Goal: Transaction & Acquisition: Purchase product/service

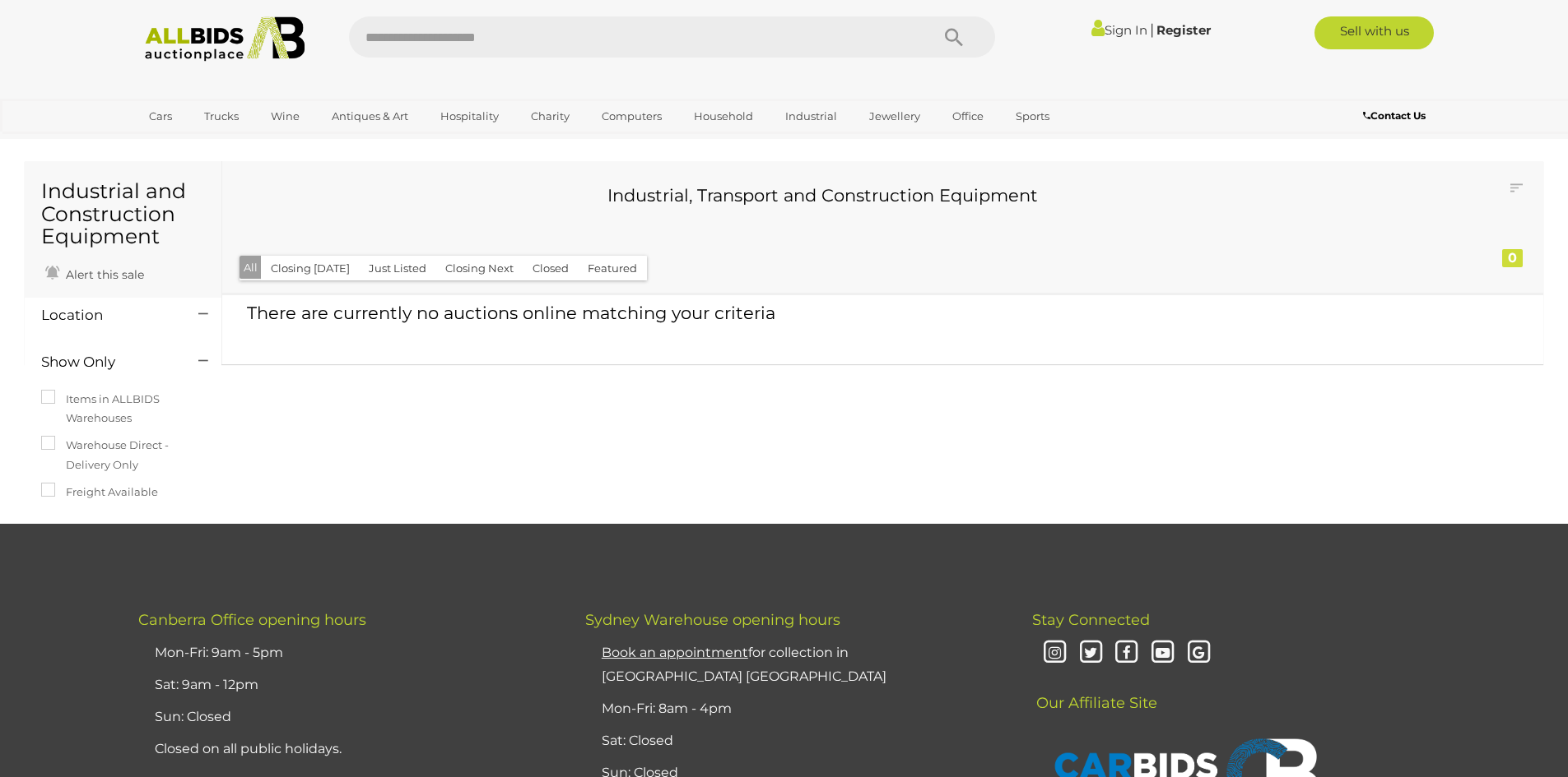
click at [175, 40] on img at bounding box center [225, 39] width 178 height 45
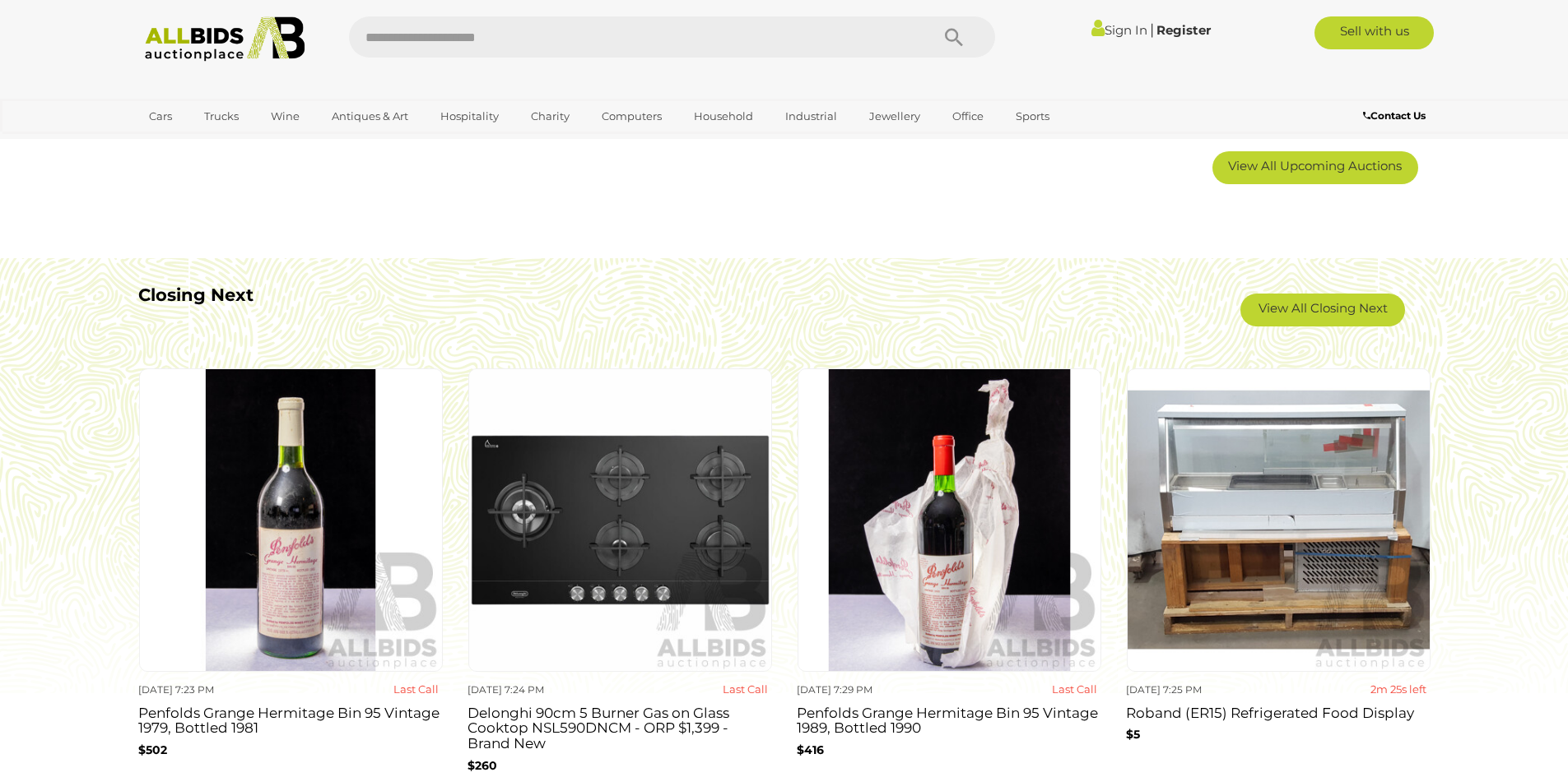
scroll to position [1398, 0]
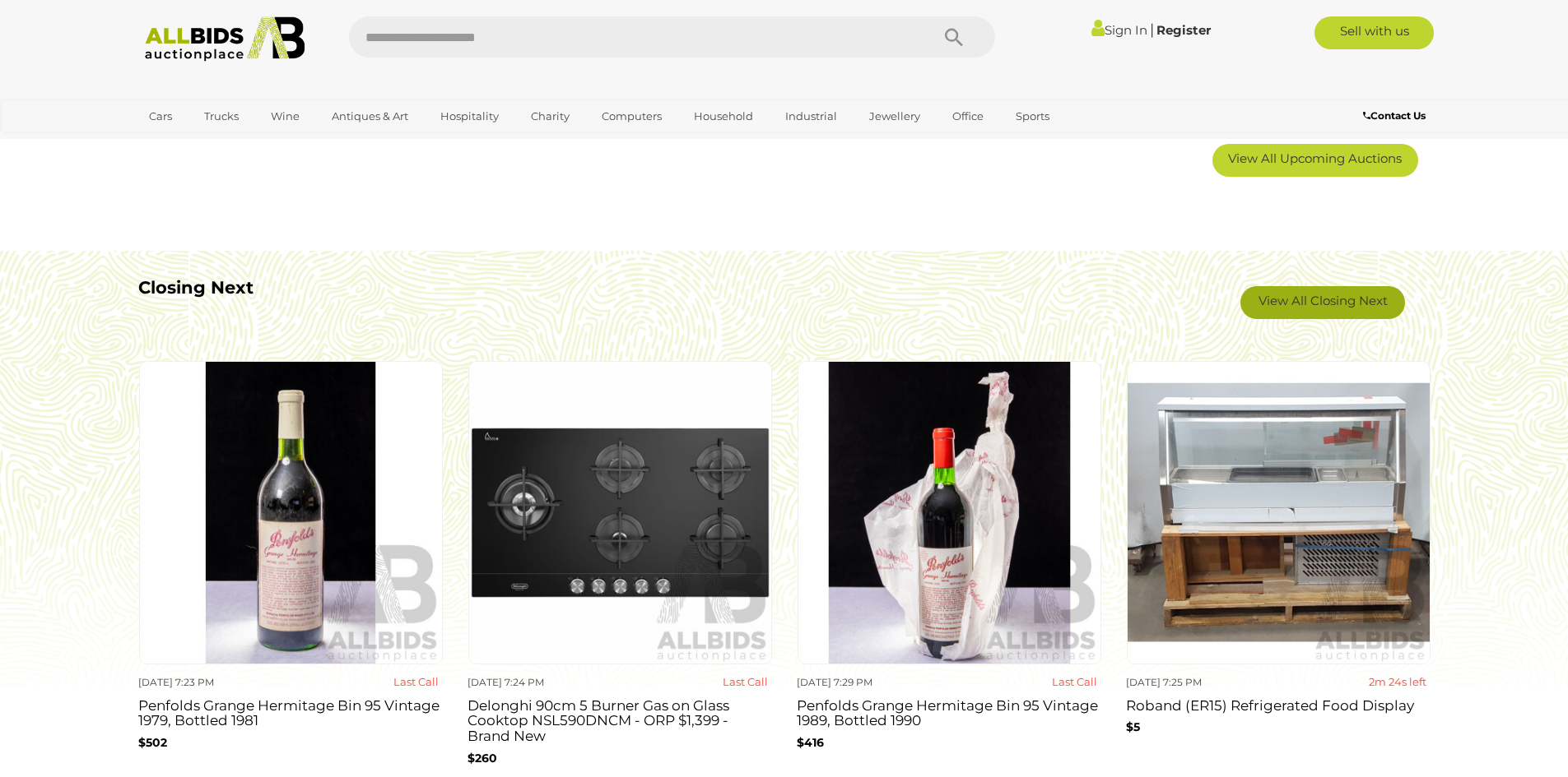
click at [1313, 308] on link "View All Closing Next" at bounding box center [1322, 303] width 164 height 33
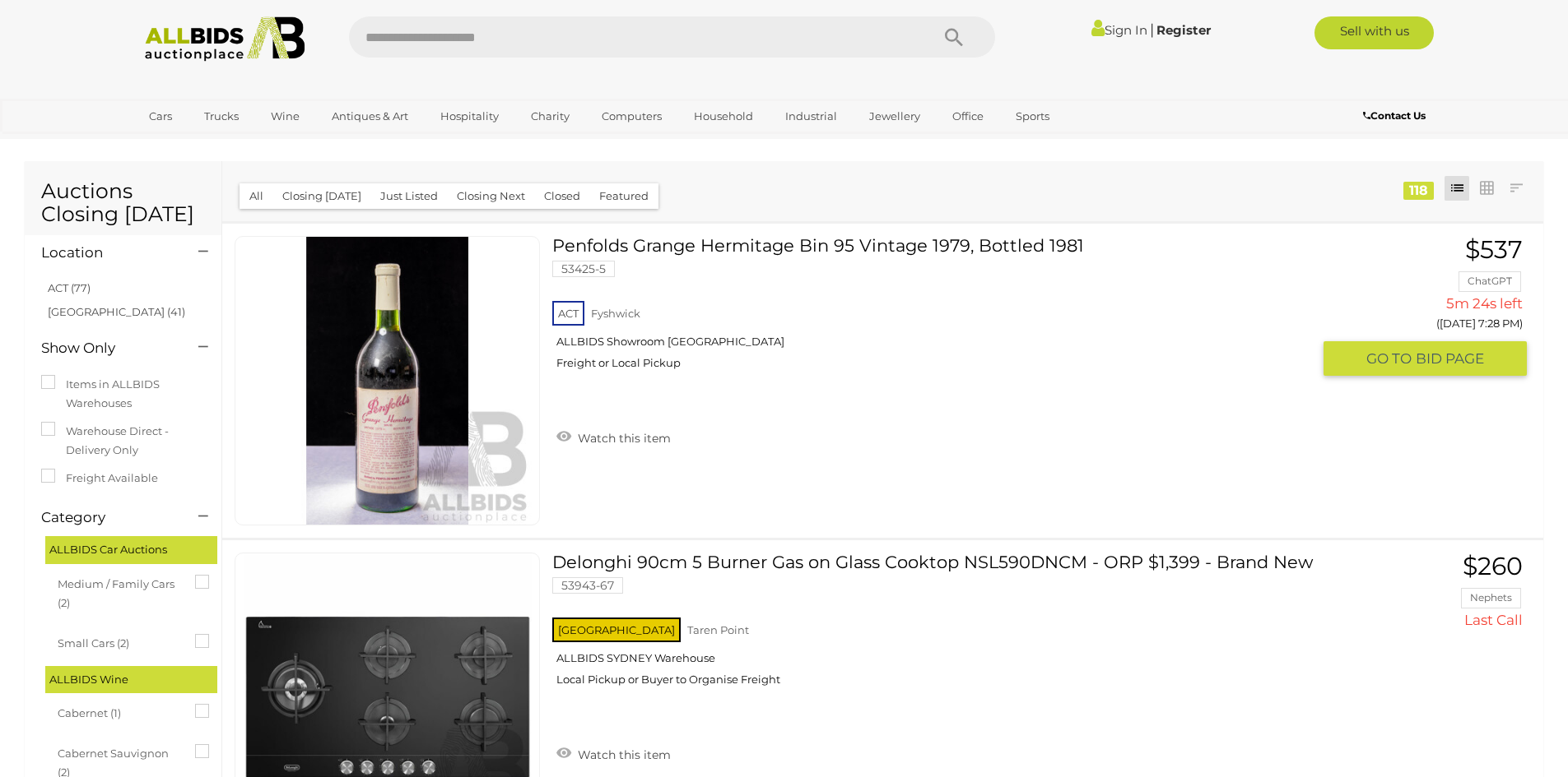
click at [799, 240] on link "Penfolds Grange Hermitage Bin 95 Vintage 1979, Bottled 1981 53425-5 ACT Fyshwick" at bounding box center [937, 309] width 746 height 147
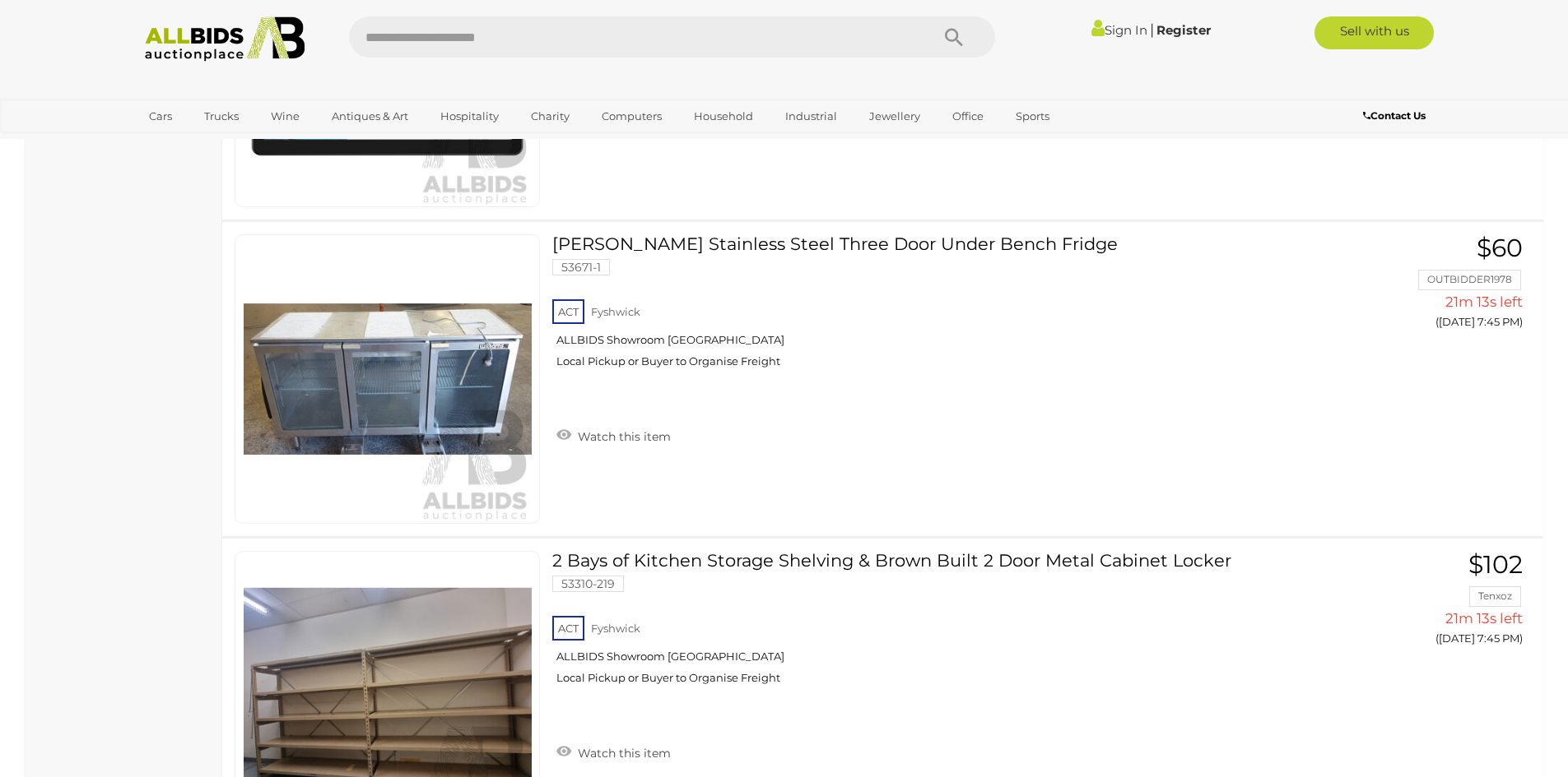
scroll to position [11928, 0]
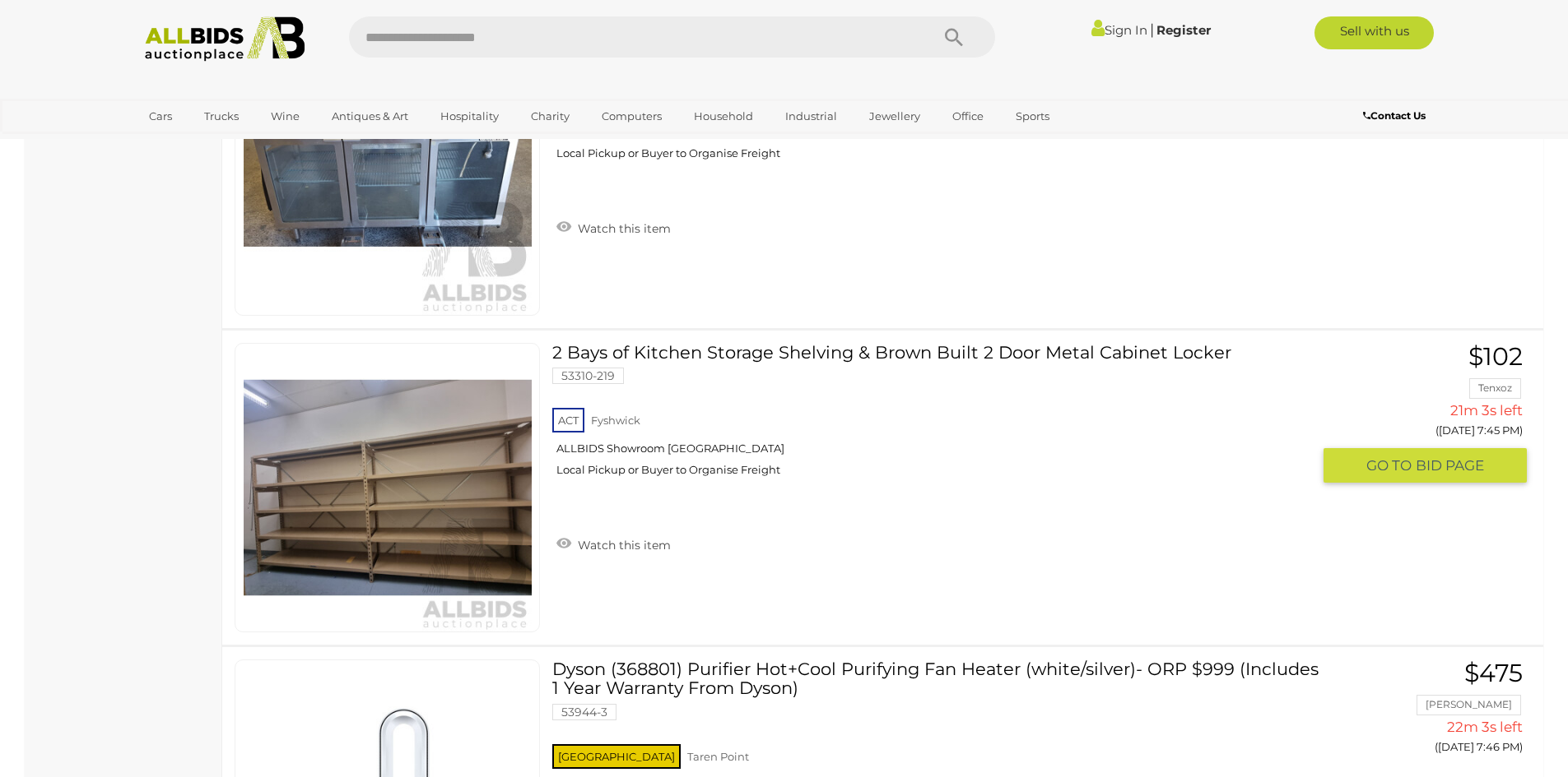
click at [475, 498] on img at bounding box center [387, 487] width 288 height 288
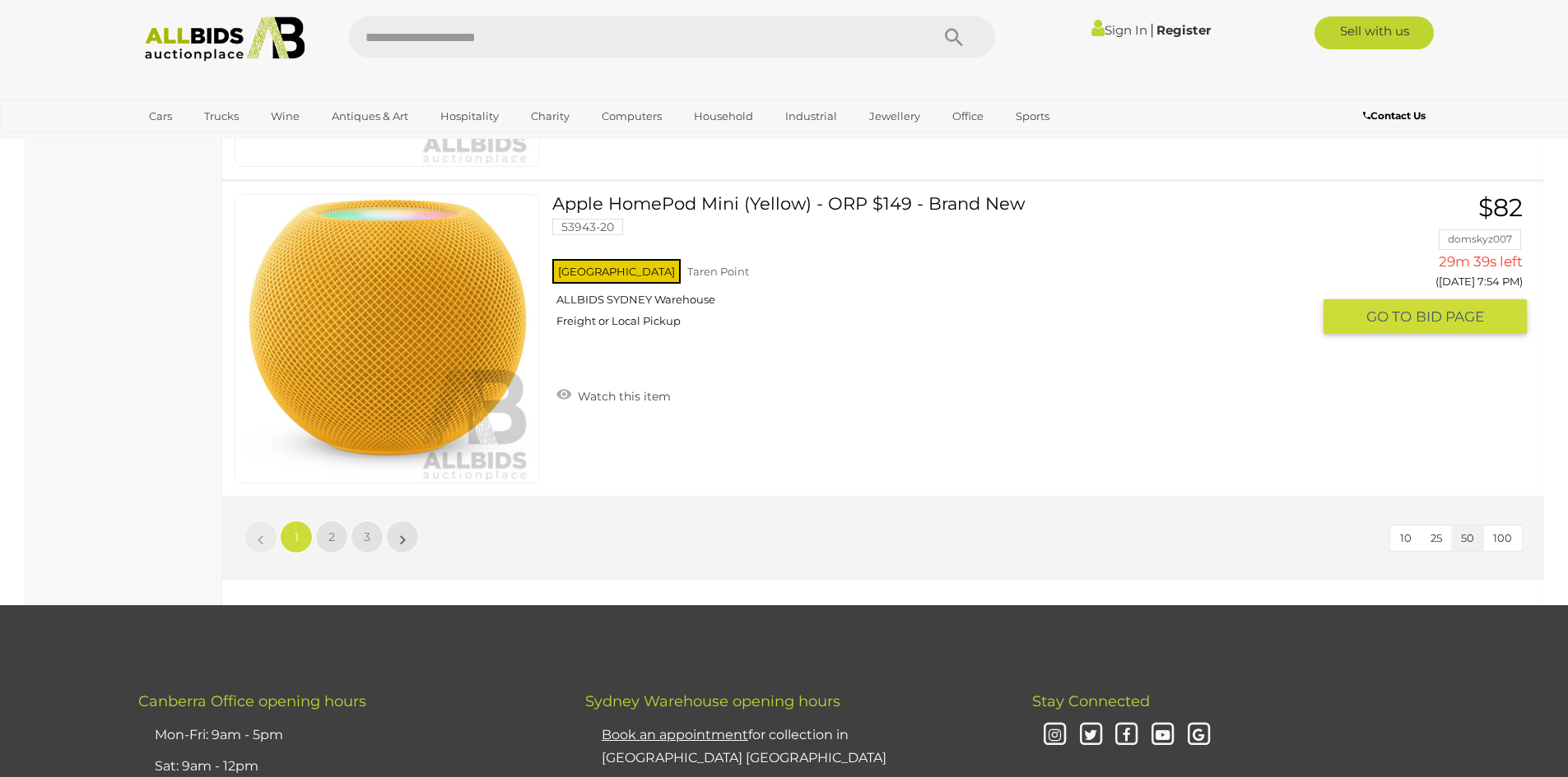
scroll to position [15794, 0]
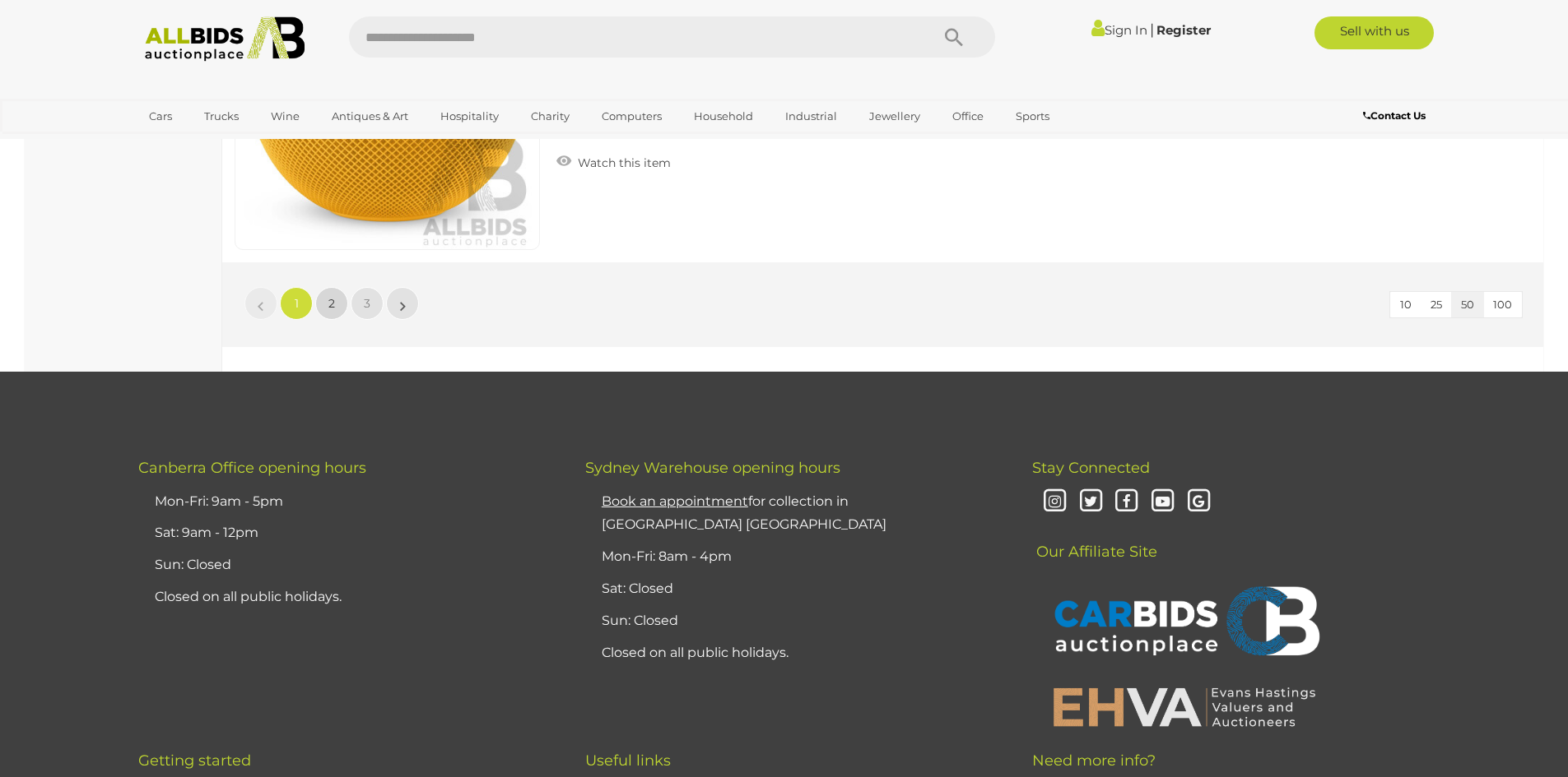
click at [337, 302] on link "2" at bounding box center [332, 304] width 33 height 33
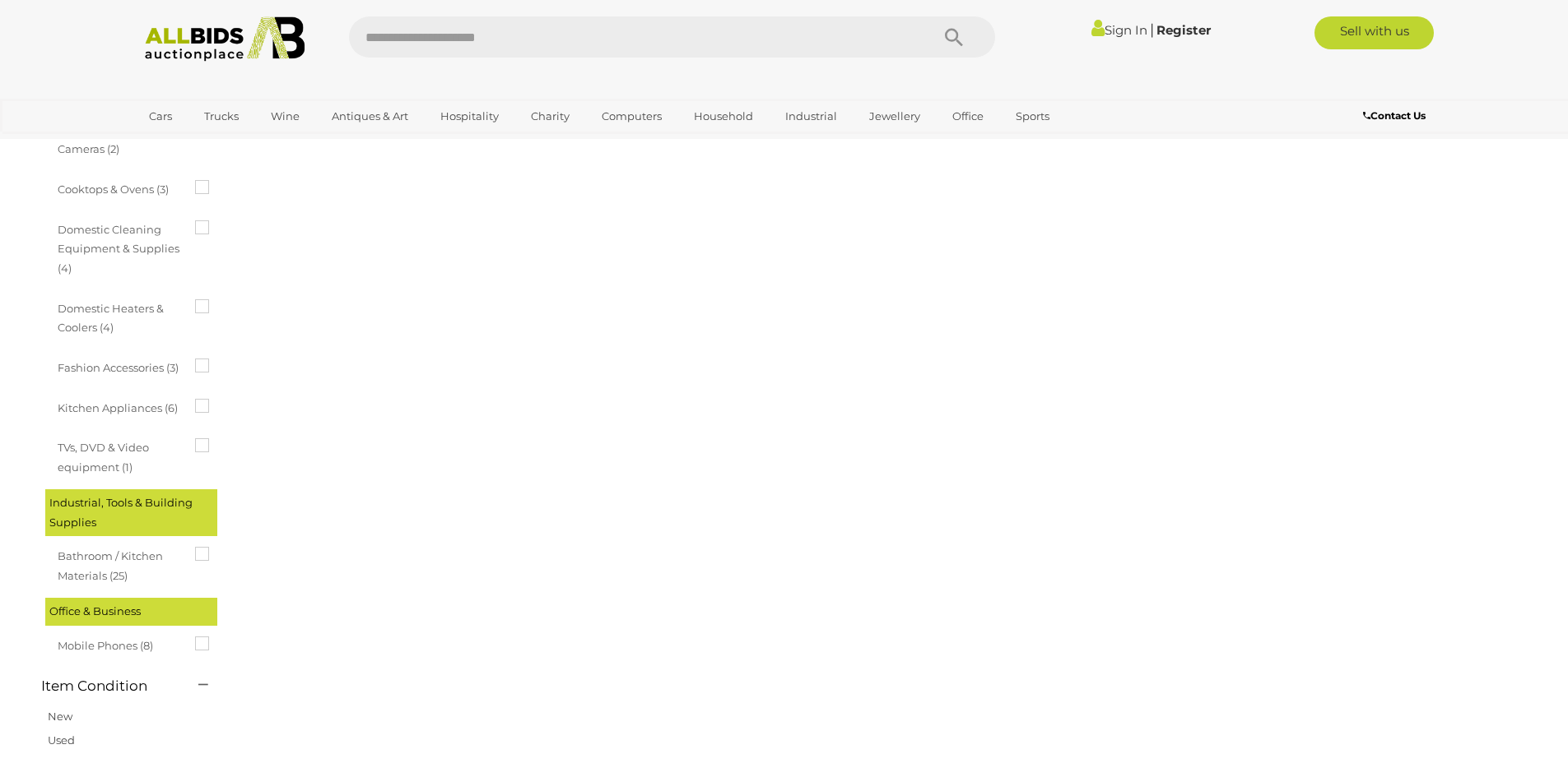
scroll to position [57, 0]
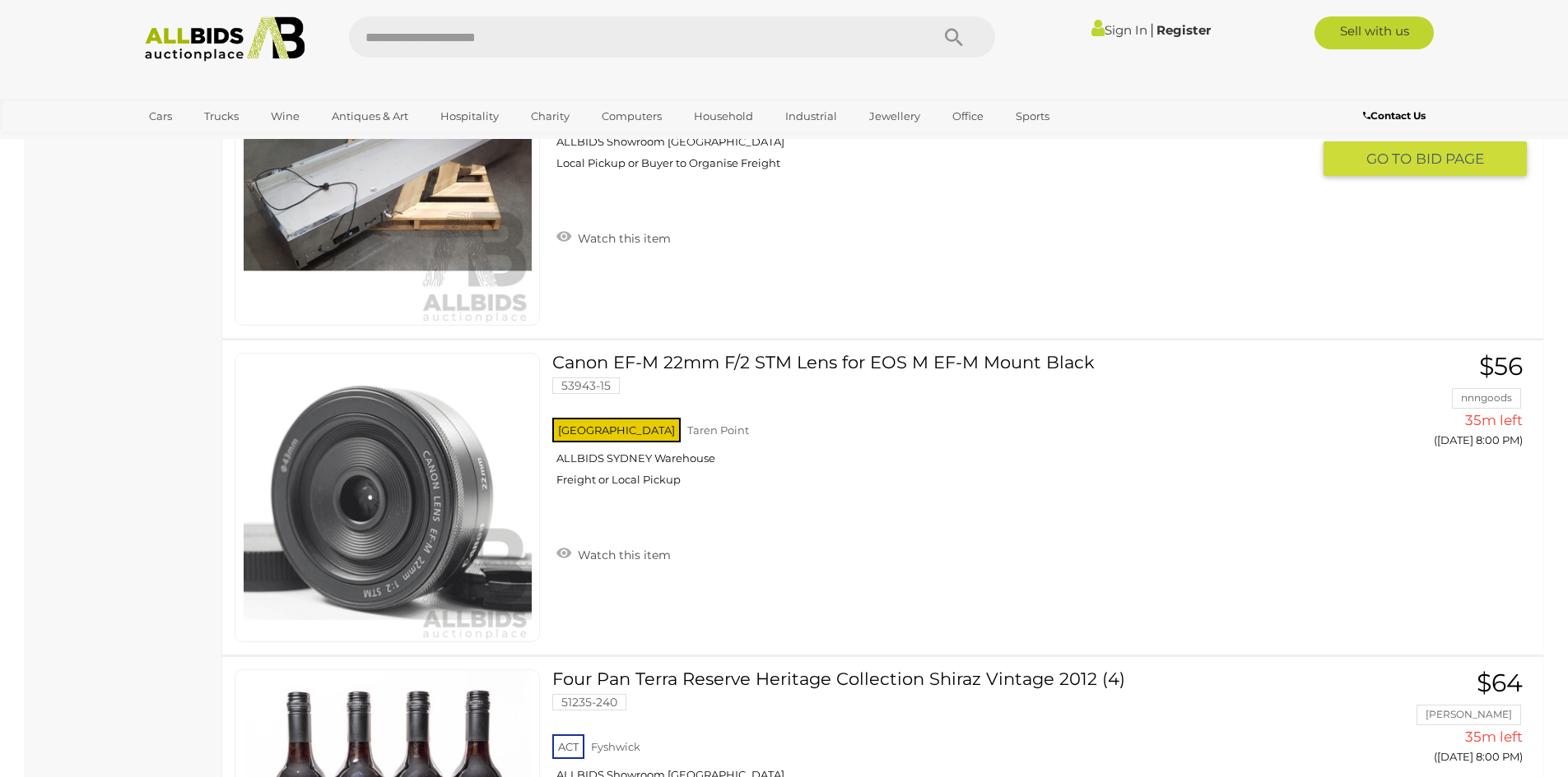
scroll to position [2771, 0]
